Goal: Task Accomplishment & Management: Use online tool/utility

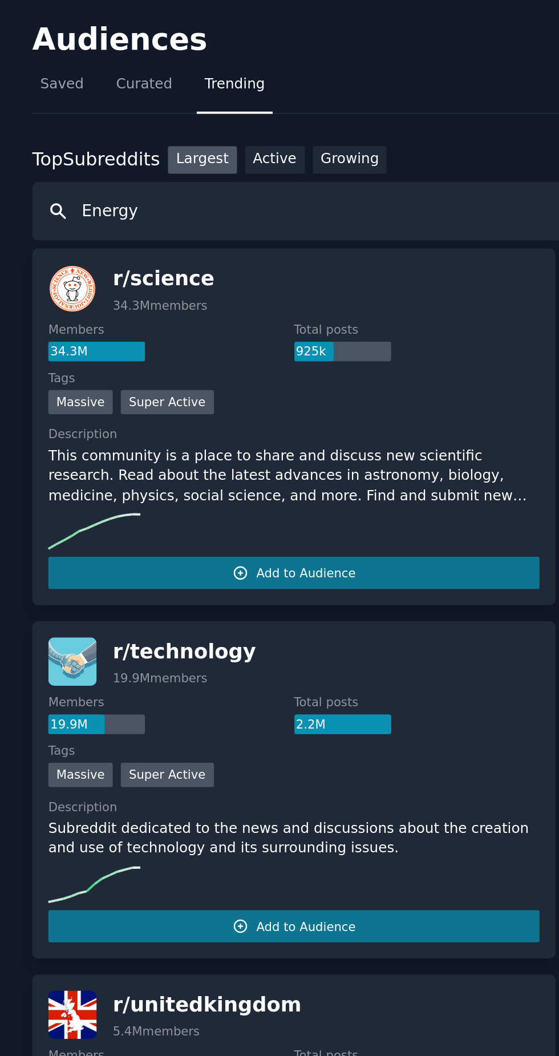
click at [91, 105] on input "Energy" at bounding box center [279, 104] width 527 height 29
type input "E"
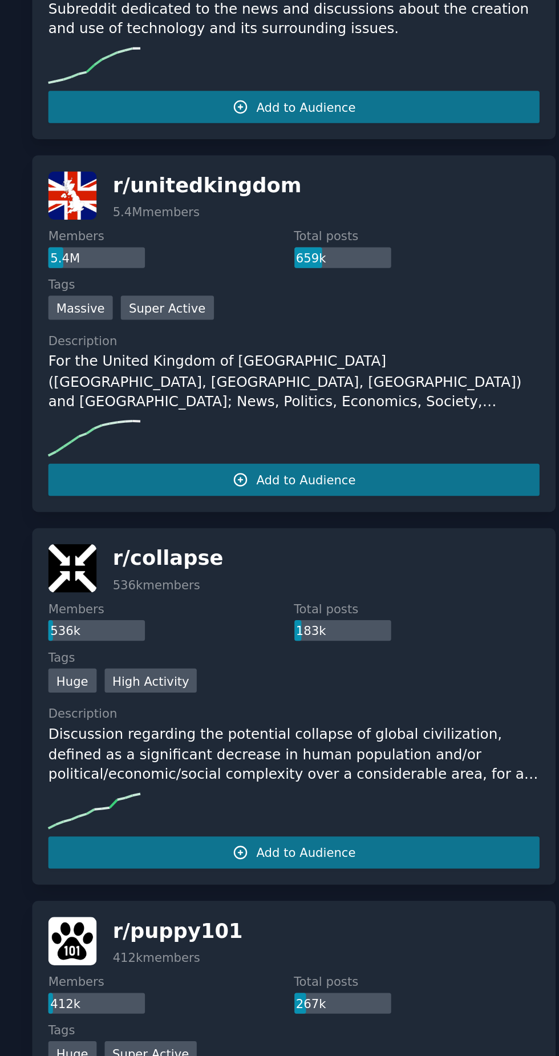
scroll to position [407, 0]
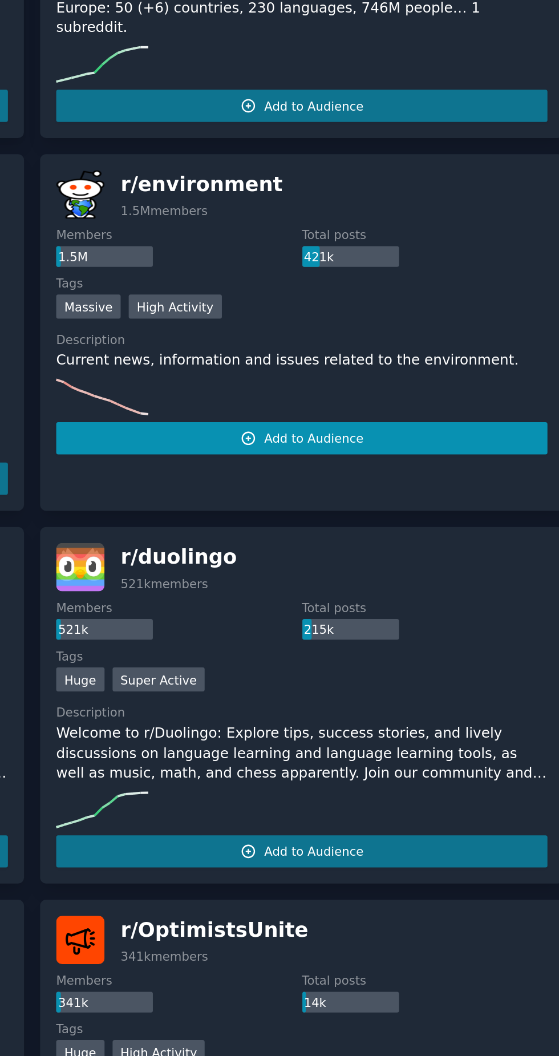
click at [350, 217] on button "Add to Audience" at bounding box center [414, 217] width 244 height 16
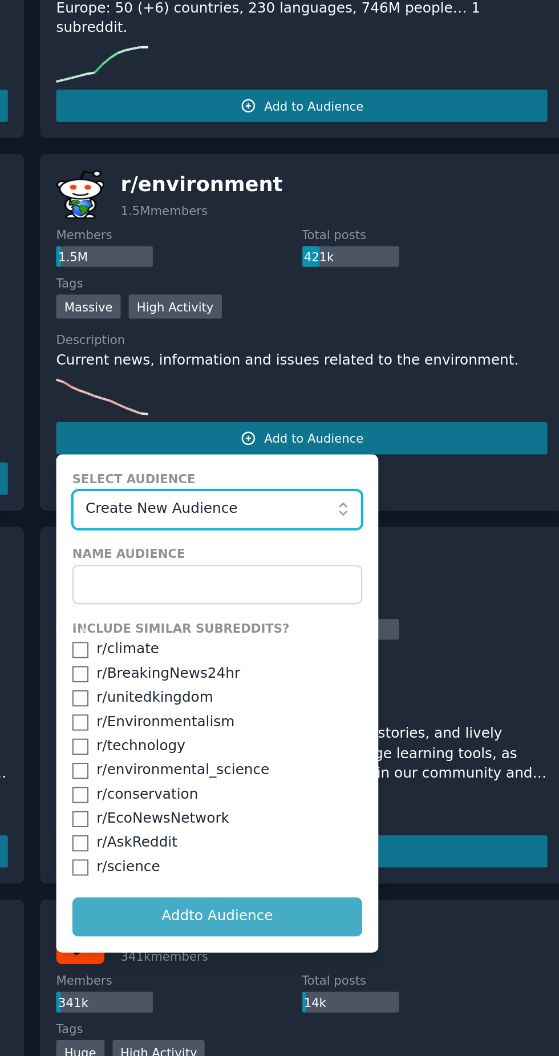
click at [359, 243] on button "Create New Audience" at bounding box center [372, 252] width 144 height 19
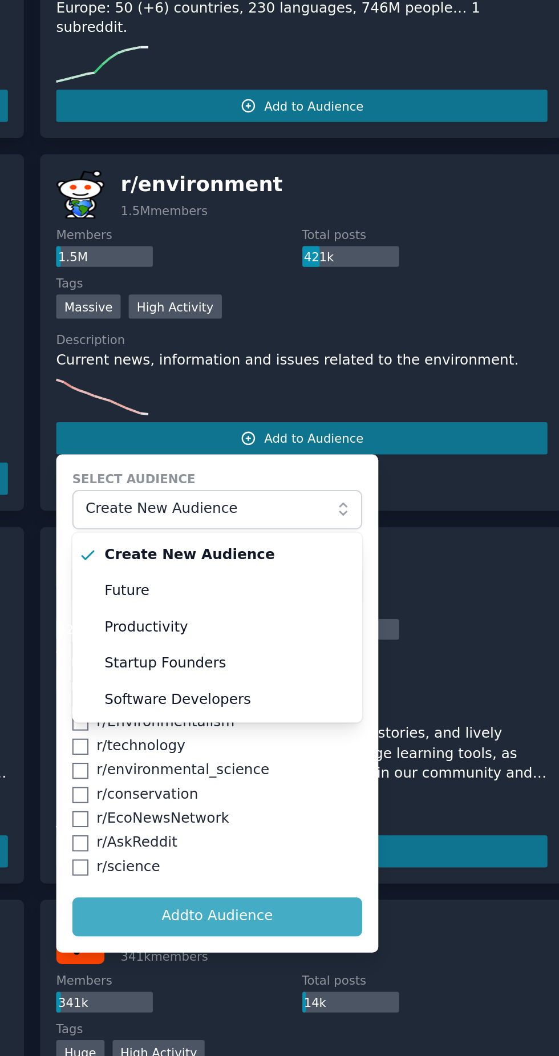
click at [395, 290] on span "Future" at bounding box center [376, 293] width 120 height 10
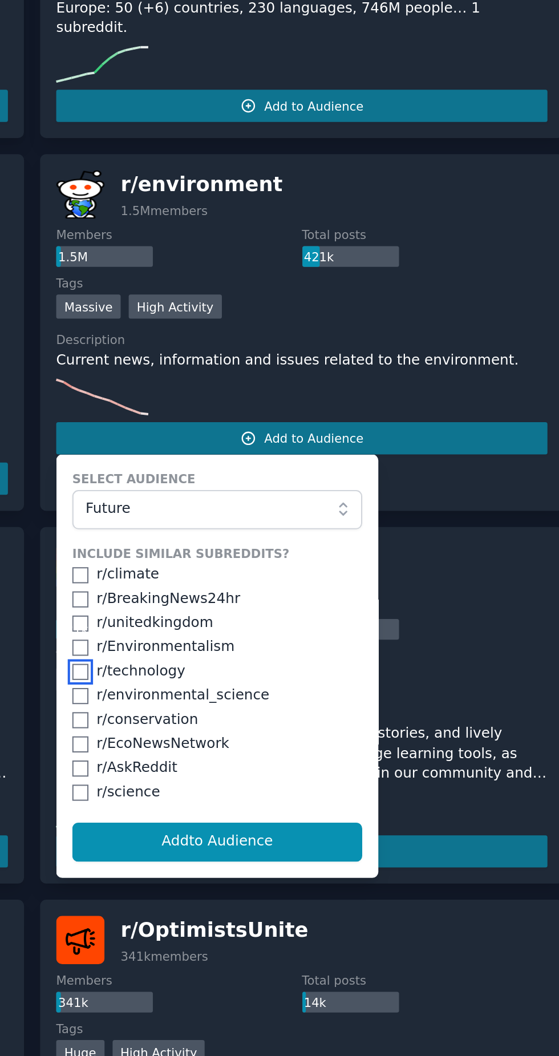
click at [301, 330] on input "checkbox" at bounding box center [304, 333] width 8 height 8
checkbox input "true"
click at [300, 322] on input "checkbox" at bounding box center [304, 321] width 8 height 8
checkbox input "true"
click at [306, 344] on input "checkbox" at bounding box center [304, 345] width 8 height 8
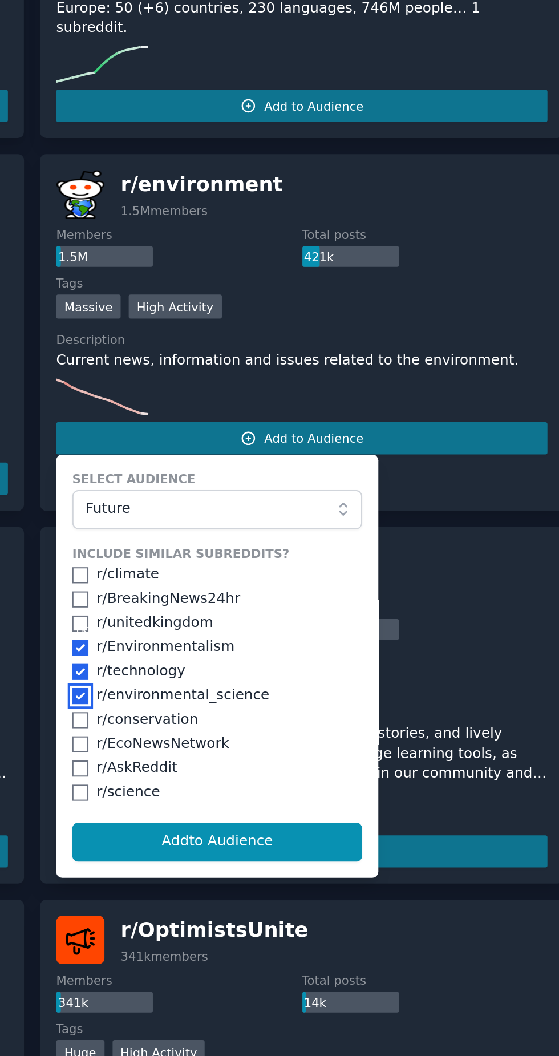
checkbox input "true"
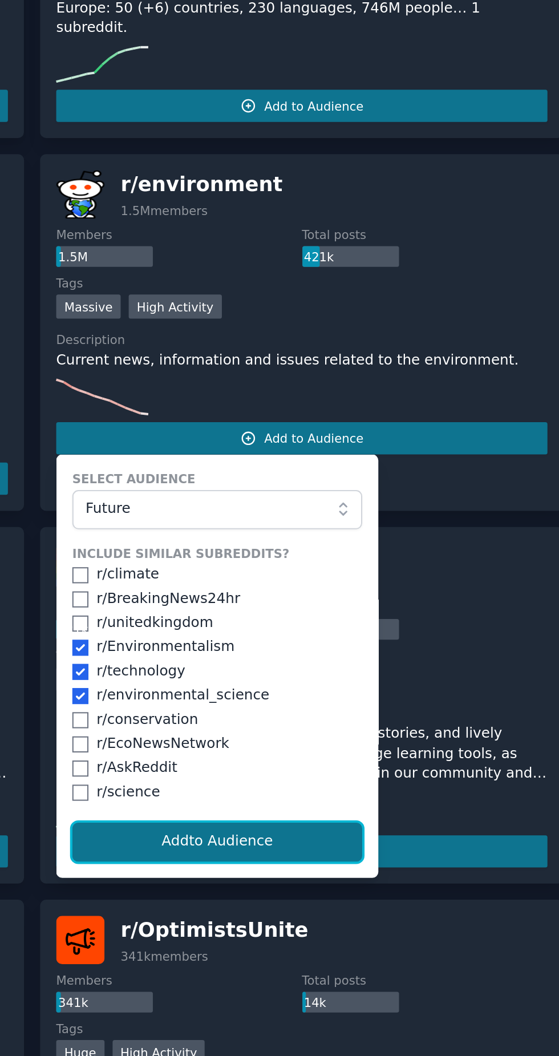
click at [395, 418] on button "Add to Audience" at bounding box center [372, 417] width 144 height 19
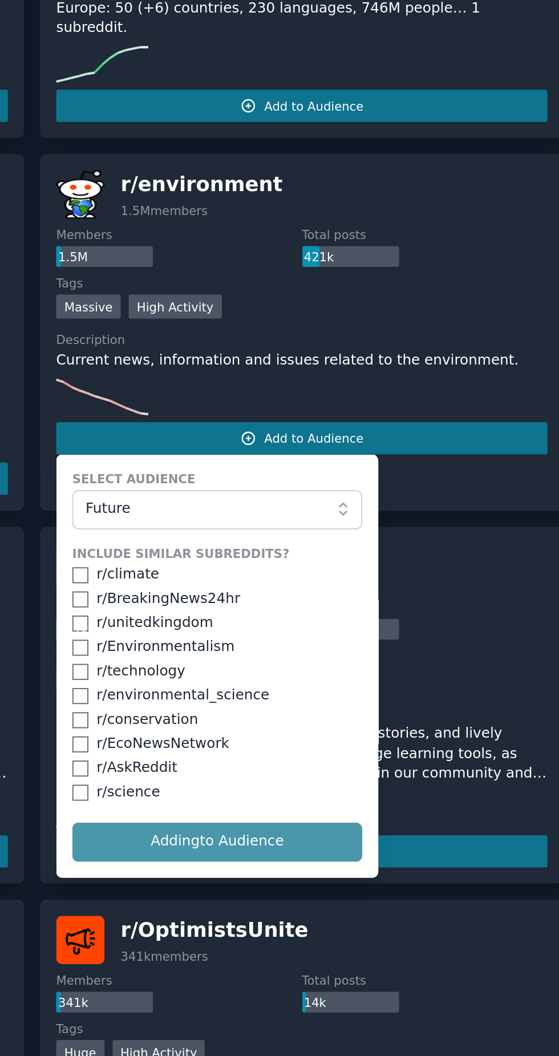
checkbox input "false"
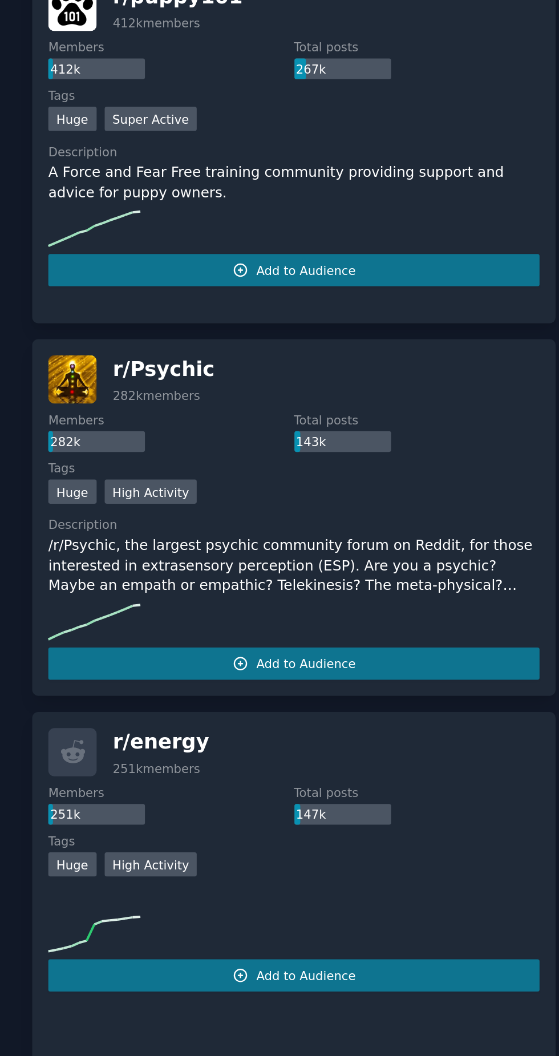
scroll to position [0, 0]
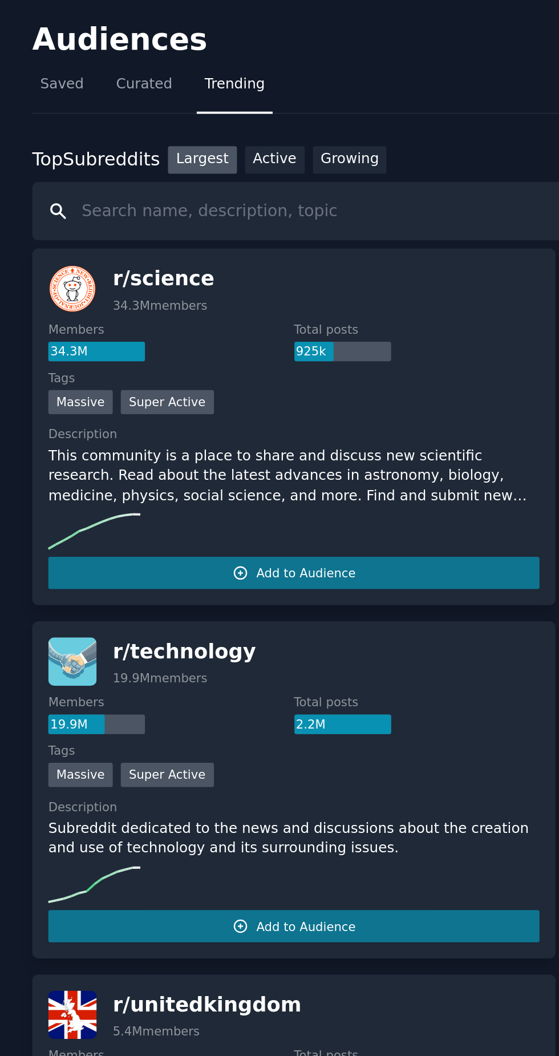
click at [69, 99] on input "text" at bounding box center [279, 104] width 527 height 29
click at [63, 102] on input "text" at bounding box center [279, 104] width 527 height 29
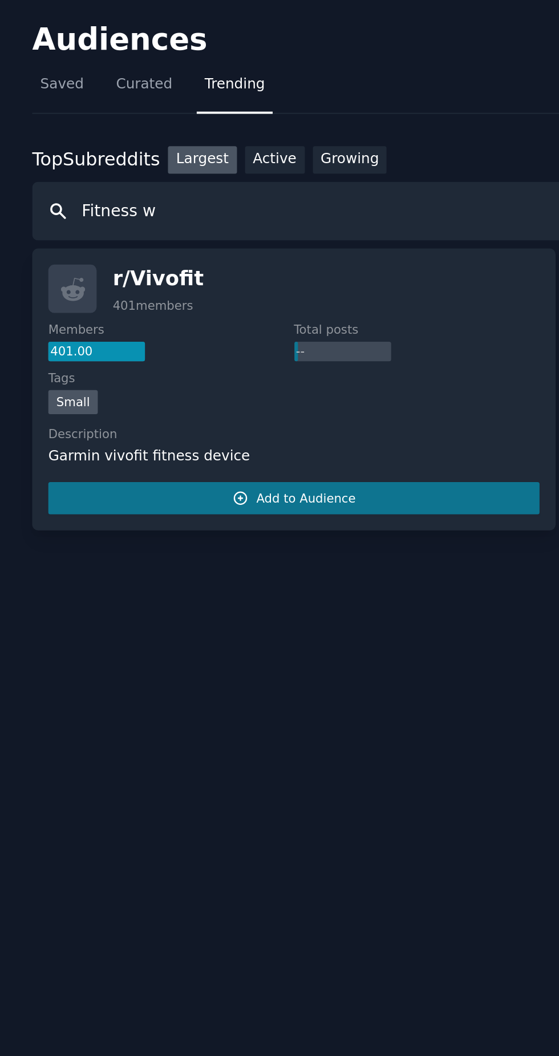
click at [93, 106] on input "Fitness w" at bounding box center [279, 104] width 527 height 29
type input "F"
type input "A"
type input "Garmin"
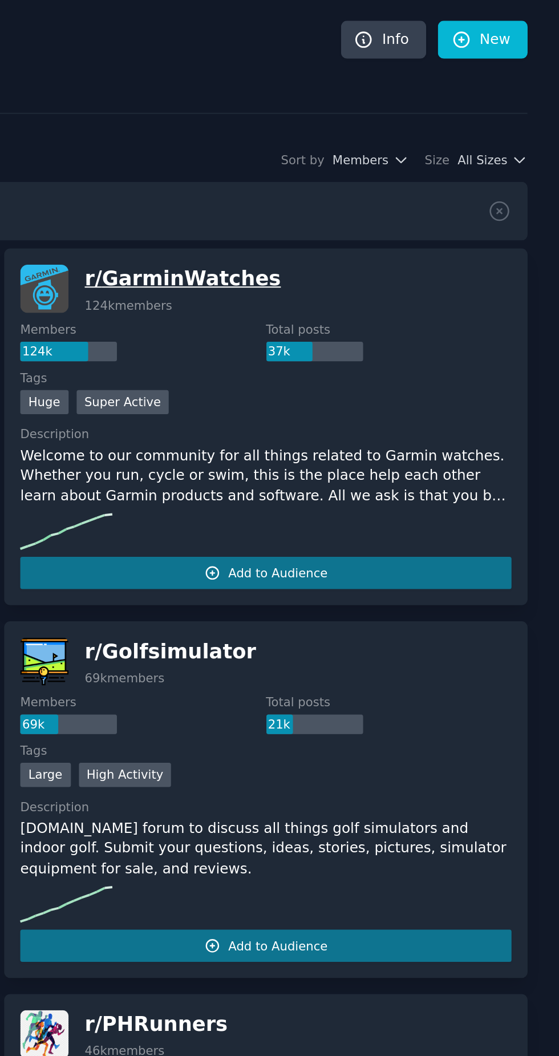
click at [354, 138] on span "r/ GarminWatches" at bounding box center [373, 137] width 98 height 11
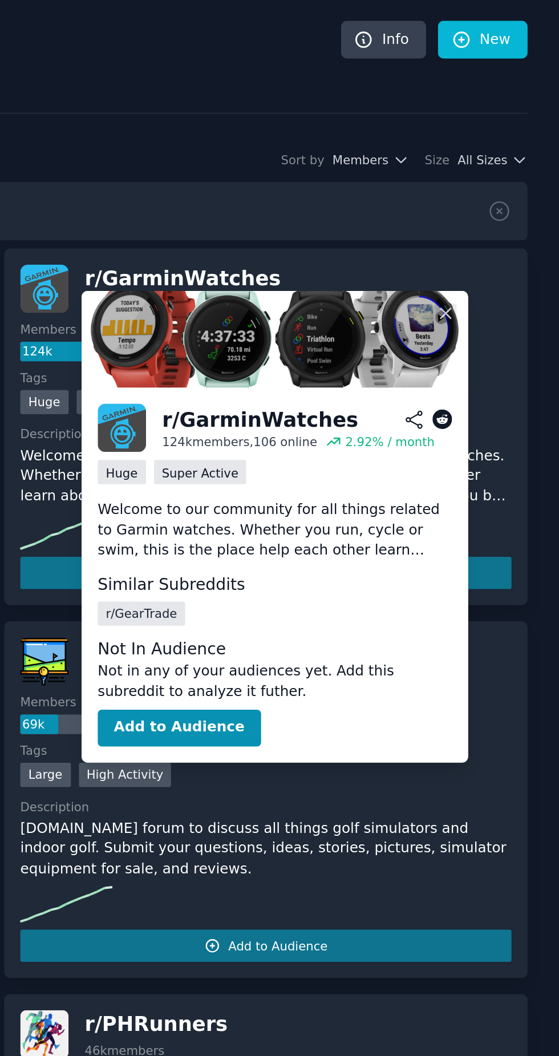
click at [503, 208] on icon at bounding box center [501, 208] width 10 height 10
click at [421, 210] on div "r/ GarminWatches" at bounding box center [411, 208] width 98 height 14
click at [527, 276] on button "Add to Audience" at bounding box center [414, 284] width 244 height 16
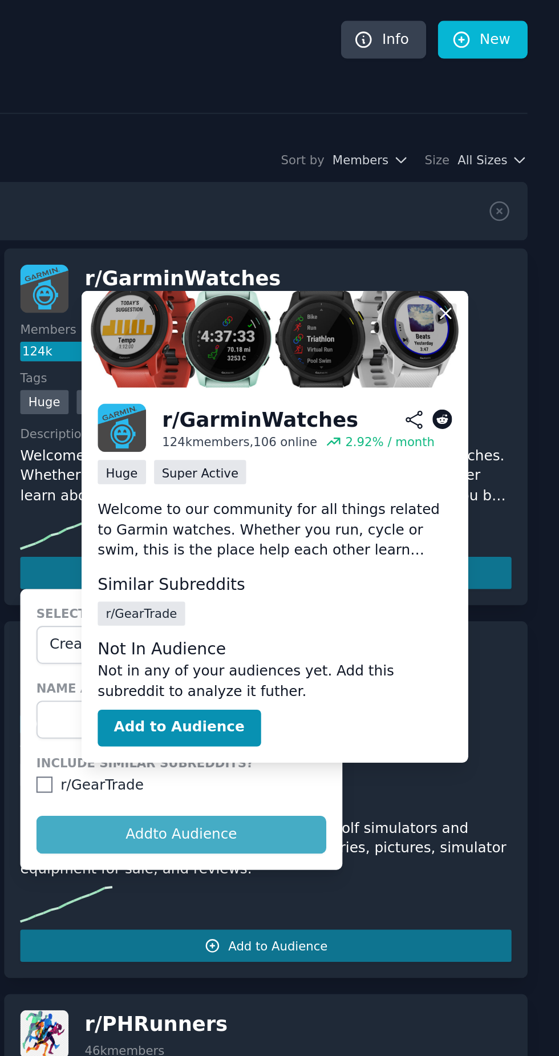
click at [496, 153] on span at bounding box center [503, 155] width 18 height 18
